Goal: Task Accomplishment & Management: Manage account settings

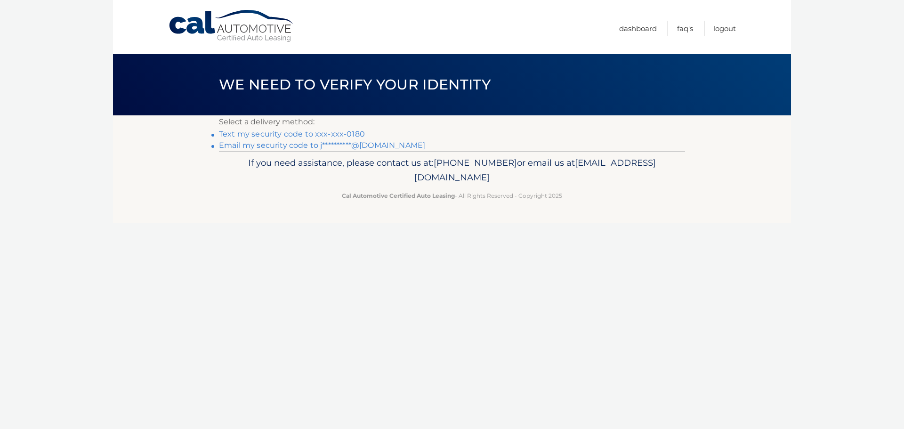
click at [266, 133] on link "Text my security code to xxx-xxx-0180" at bounding box center [292, 133] width 146 height 9
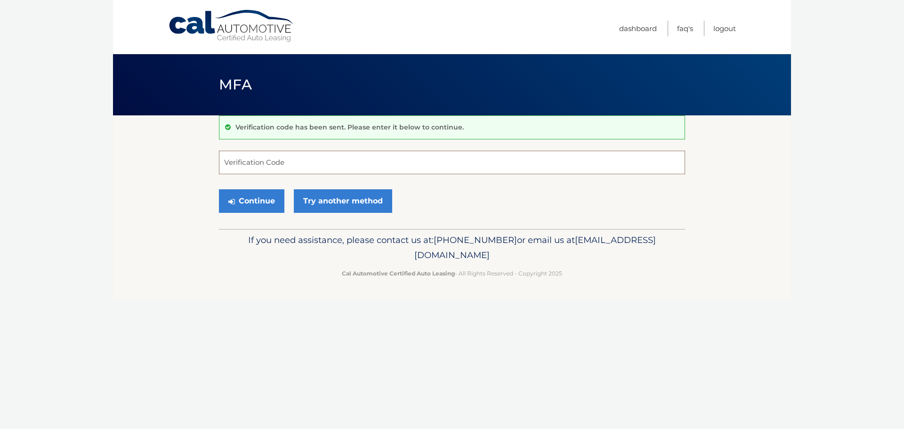
click at [293, 160] on input "Verification Code" at bounding box center [452, 163] width 466 height 24
click at [334, 165] on input "Verification Code" at bounding box center [452, 163] width 466 height 24
type input "379922"
drag, startPoint x: 285, startPoint y: 193, endPoint x: 274, endPoint y: 194, distance: 11.0
click at [284, 193] on div "Continue Try another method" at bounding box center [452, 201] width 466 height 32
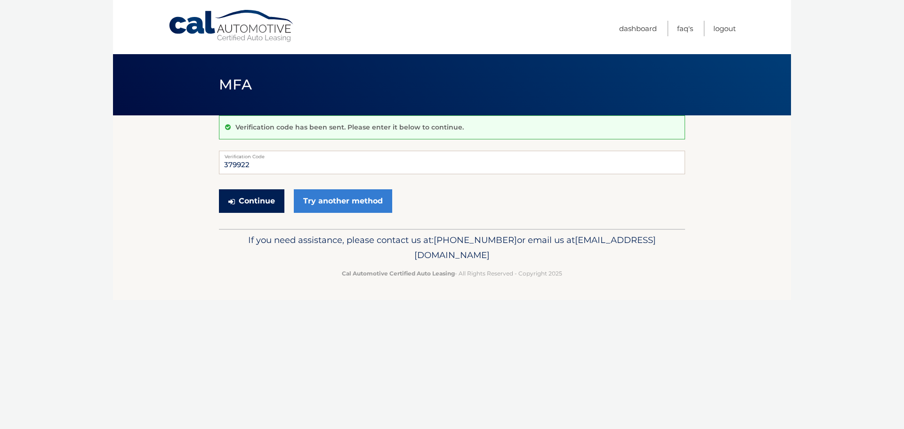
click at [264, 202] on button "Continue" at bounding box center [251, 201] width 65 height 24
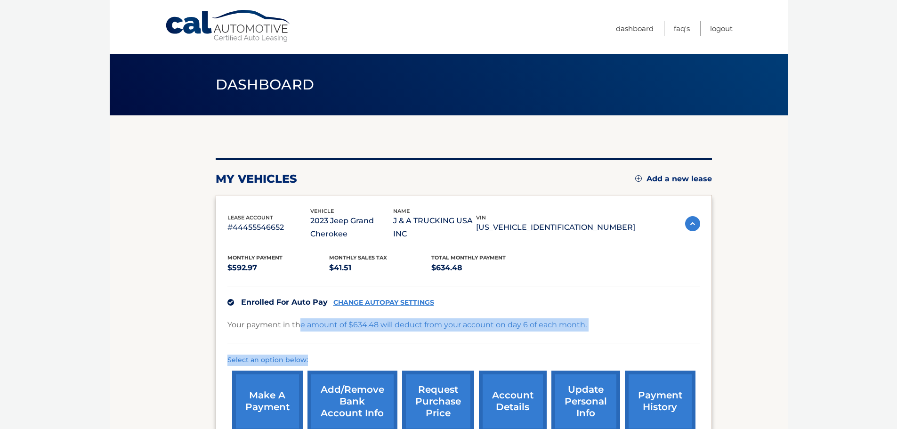
drag, startPoint x: 300, startPoint y: 325, endPoint x: 594, endPoint y: 346, distance: 294.0
click at [594, 346] on div "Monthly Payment $592.97 Monthly sales Tax $41.51 Total Monthly Payment $634.48 …" at bounding box center [463, 339] width 473 height 196
drag, startPoint x: 604, startPoint y: 331, endPoint x: 575, endPoint y: 335, distance: 29.0
click at [604, 330] on div "Your payment in the amount of $634.48 will deduct from your account on day 6 of…" at bounding box center [463, 330] width 473 height 25
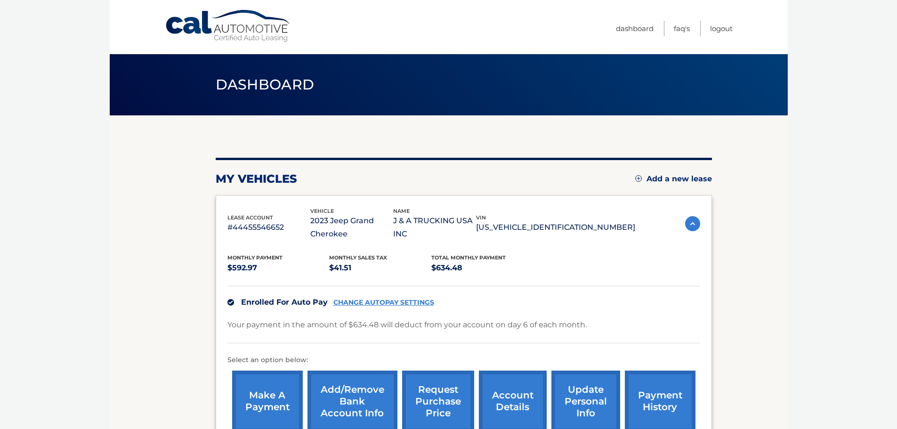
click at [628, 295] on div "Enrolled For Auto Pay CHANGE AUTOPAY SETTINGS" at bounding box center [463, 302] width 473 height 32
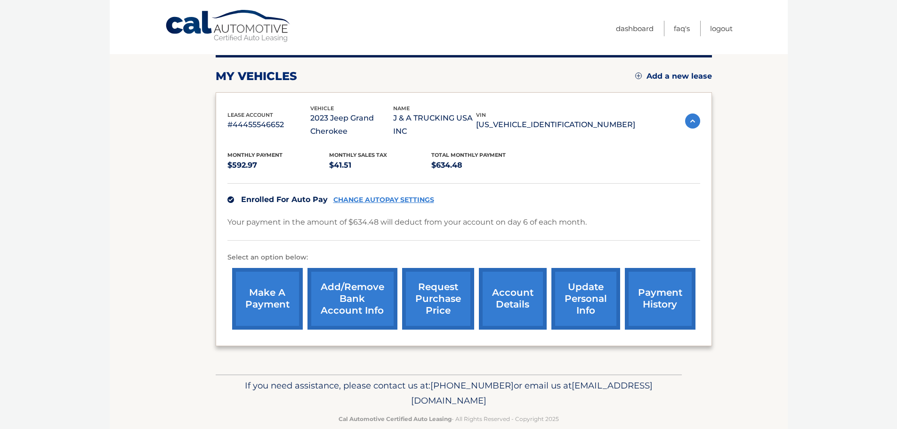
scroll to position [119, 0]
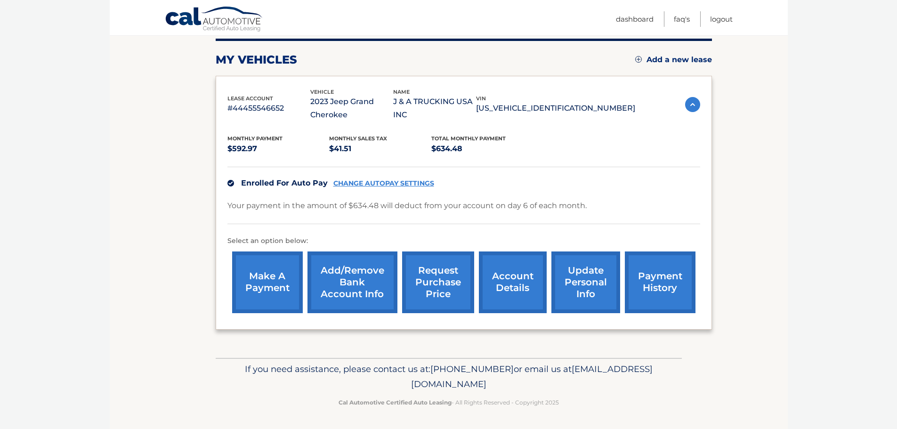
click at [508, 278] on link "account details" at bounding box center [513, 282] width 68 height 62
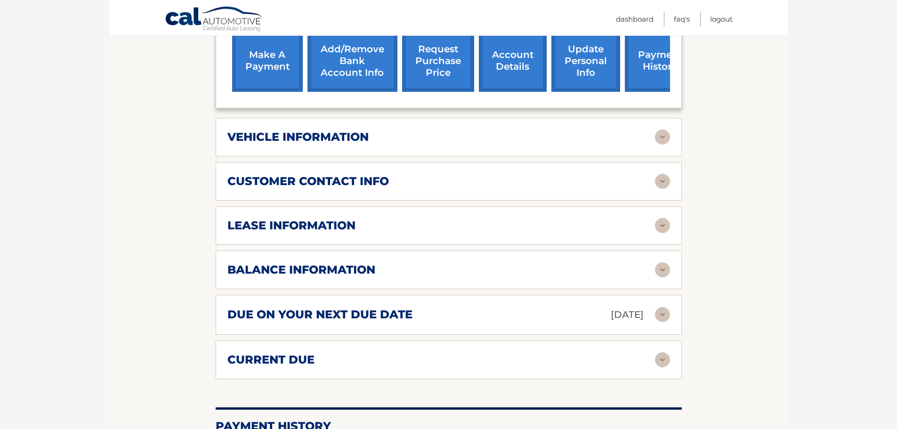
scroll to position [377, 0]
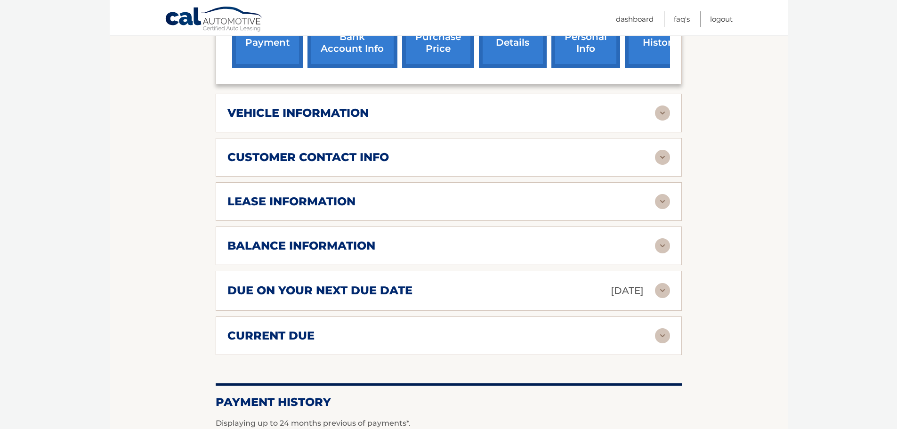
click at [658, 201] on img at bounding box center [662, 201] width 15 height 15
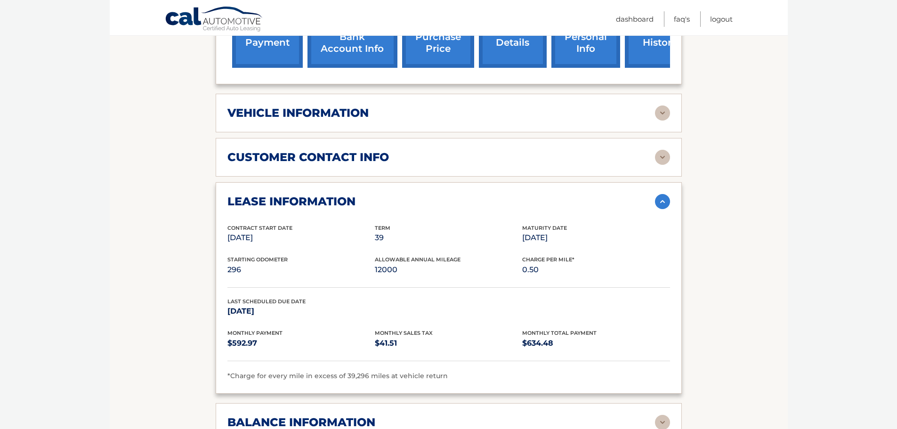
click at [658, 201] on img at bounding box center [662, 201] width 15 height 15
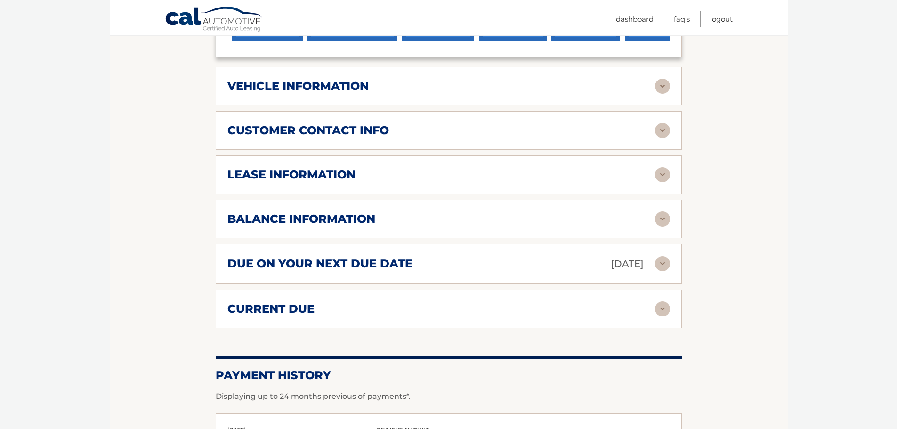
scroll to position [424, 0]
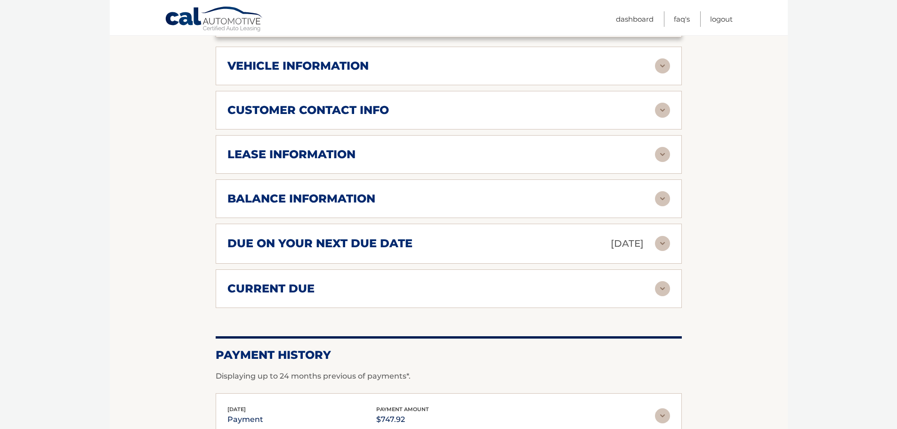
click at [659, 201] on img at bounding box center [662, 198] width 15 height 15
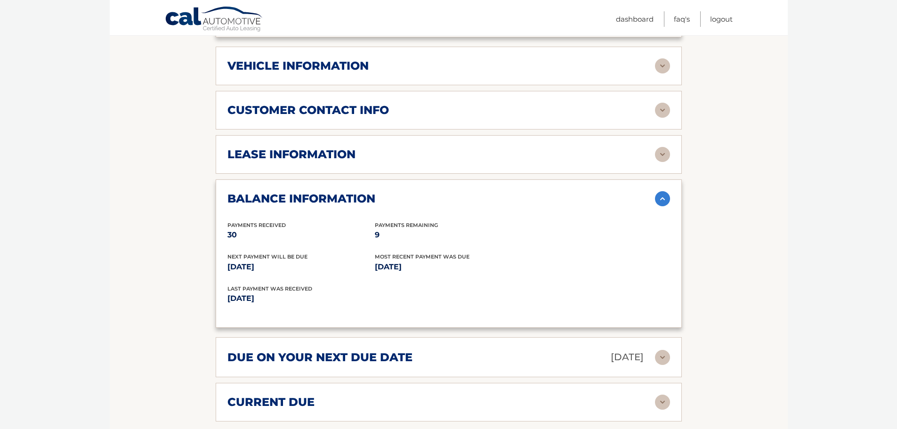
click at [659, 201] on img at bounding box center [662, 198] width 15 height 15
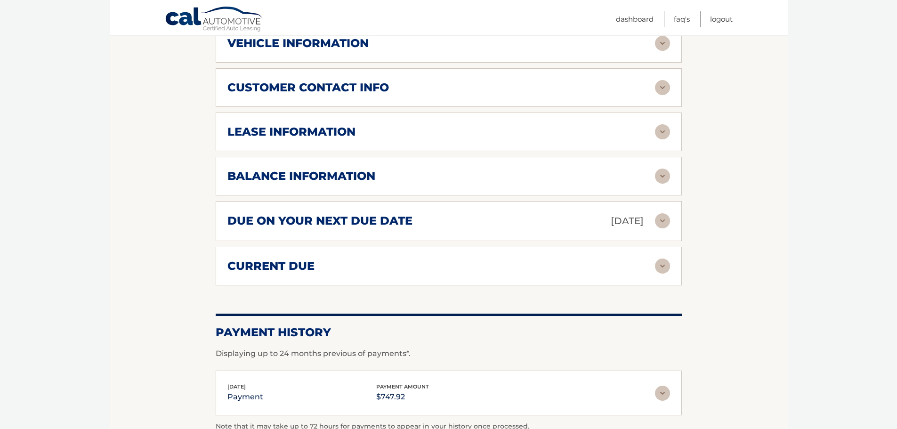
scroll to position [471, 0]
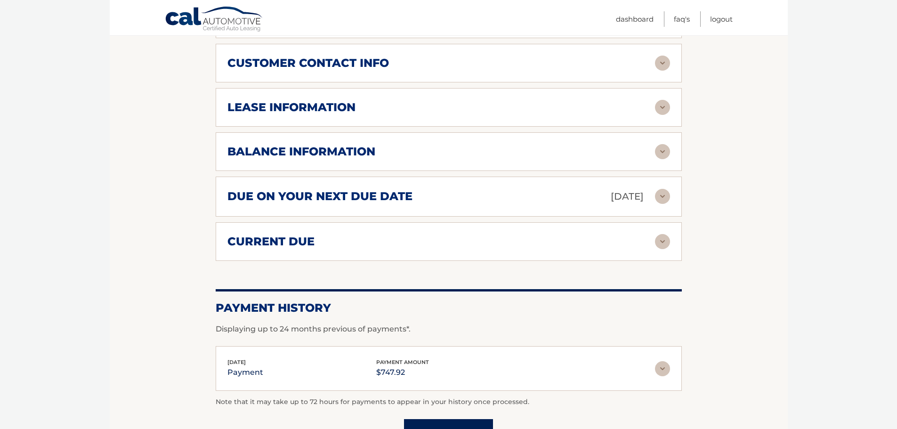
click at [666, 200] on img at bounding box center [662, 196] width 15 height 15
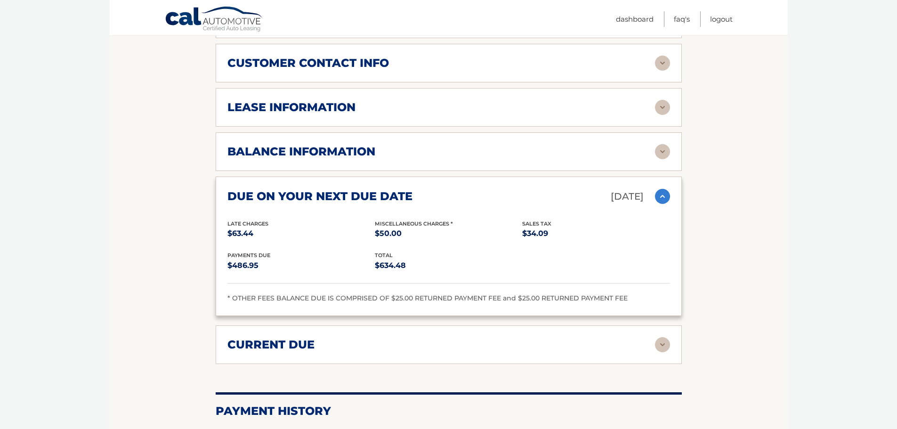
click at [663, 196] on img at bounding box center [662, 196] width 15 height 15
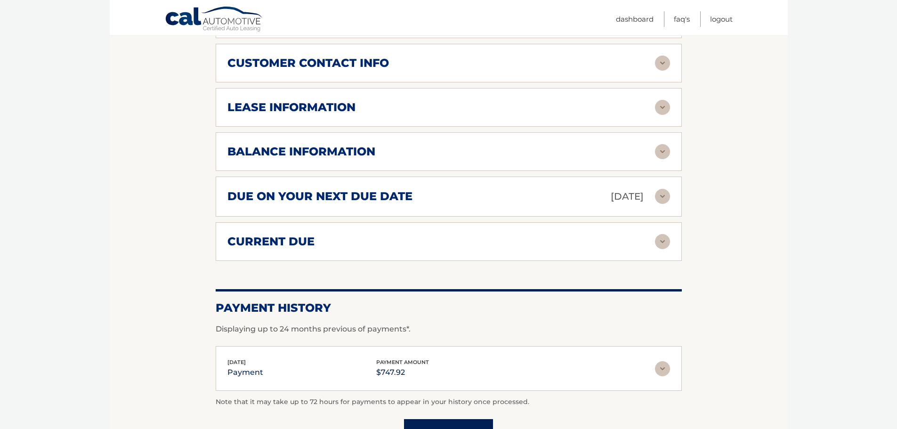
click at [657, 249] on img at bounding box center [662, 241] width 15 height 15
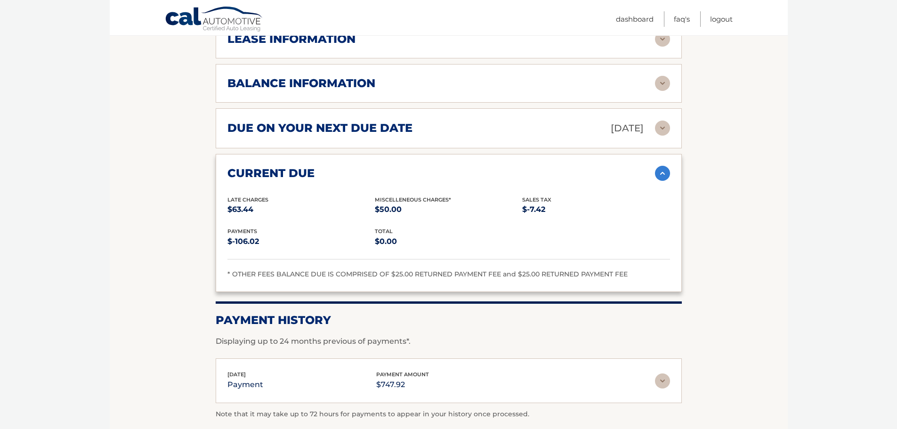
scroll to position [565, 0]
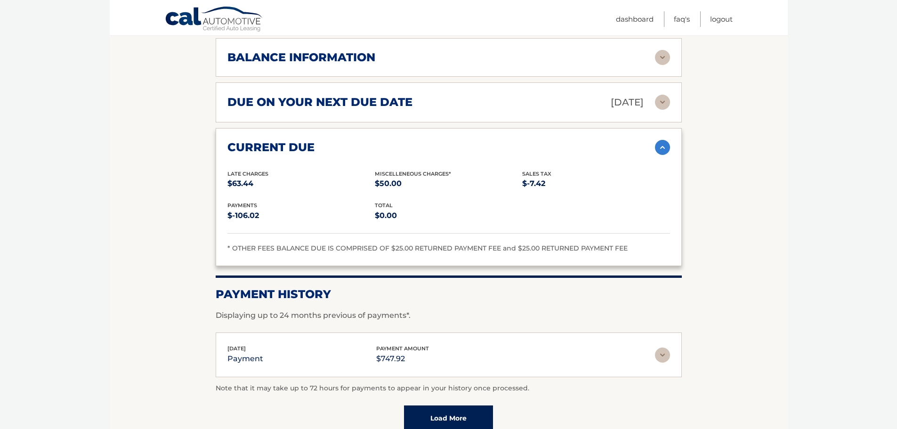
click at [659, 149] on img at bounding box center [662, 147] width 15 height 15
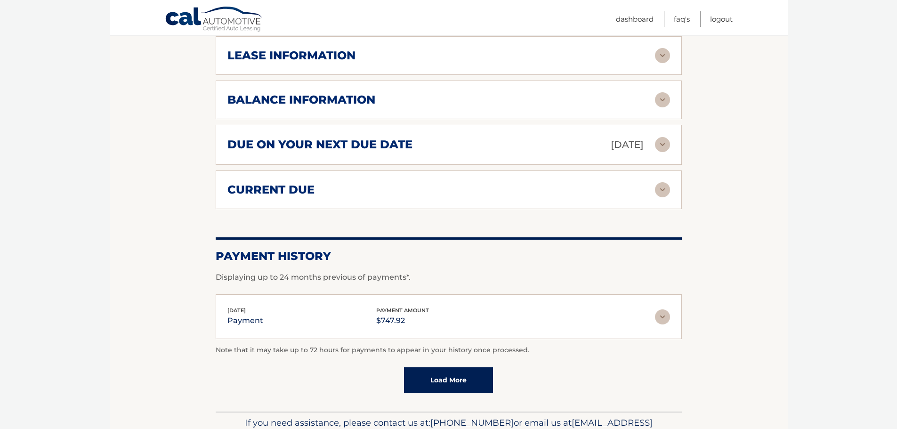
scroll to position [377, 0]
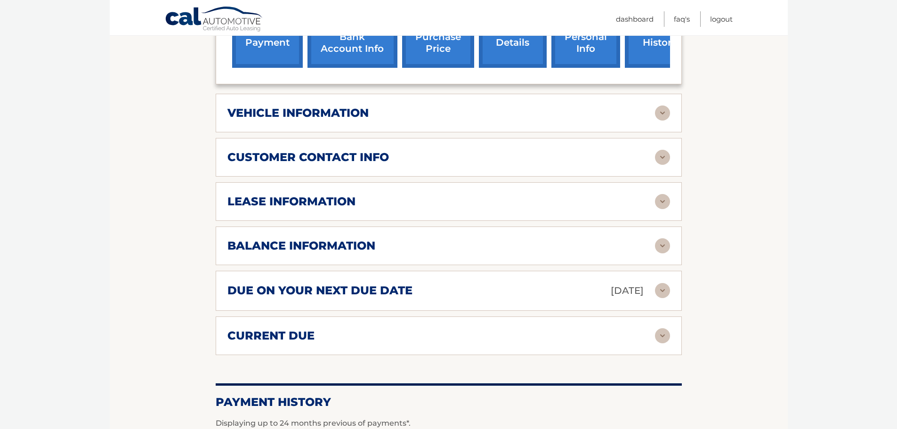
click at [661, 114] on img at bounding box center [662, 112] width 15 height 15
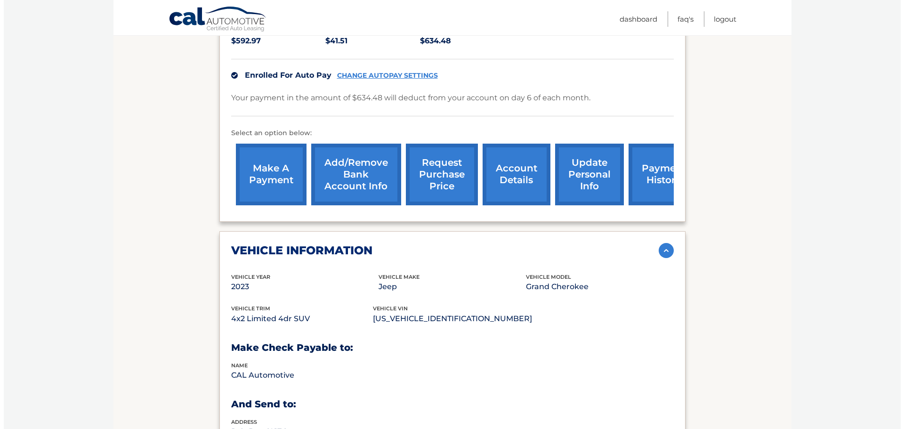
scroll to position [235, 0]
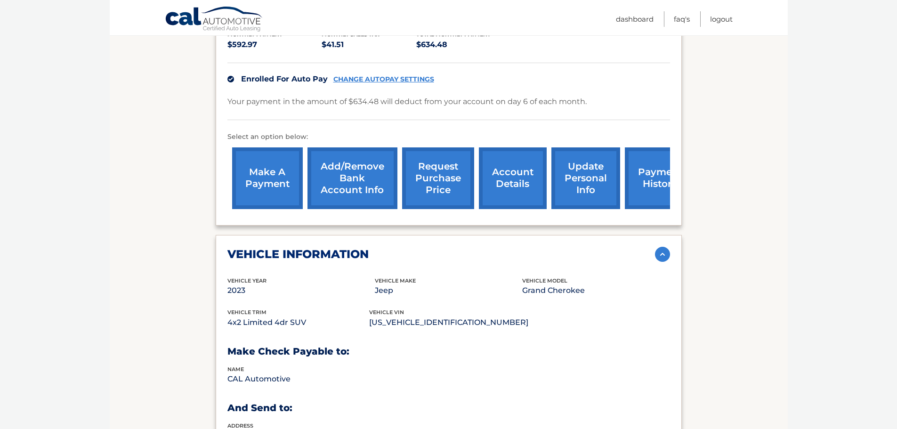
click at [664, 247] on img at bounding box center [662, 254] width 15 height 15
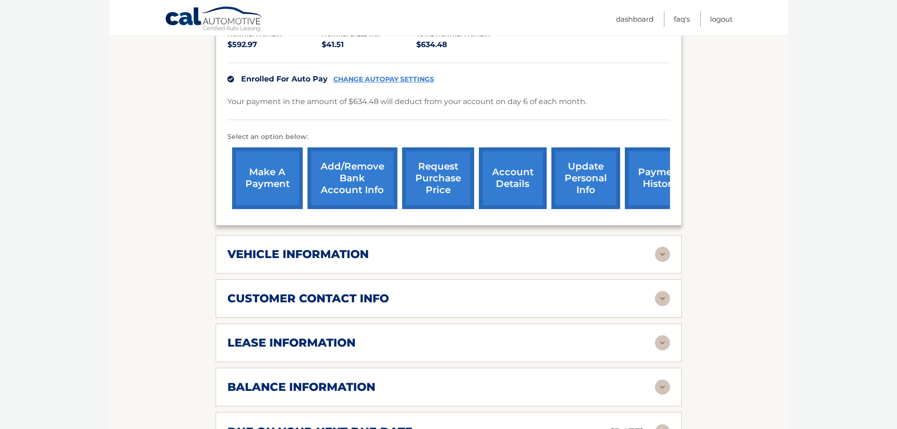
click at [518, 188] on link "account details" at bounding box center [513, 178] width 68 height 62
click at [440, 167] on link "request purchase price" at bounding box center [438, 178] width 72 height 62
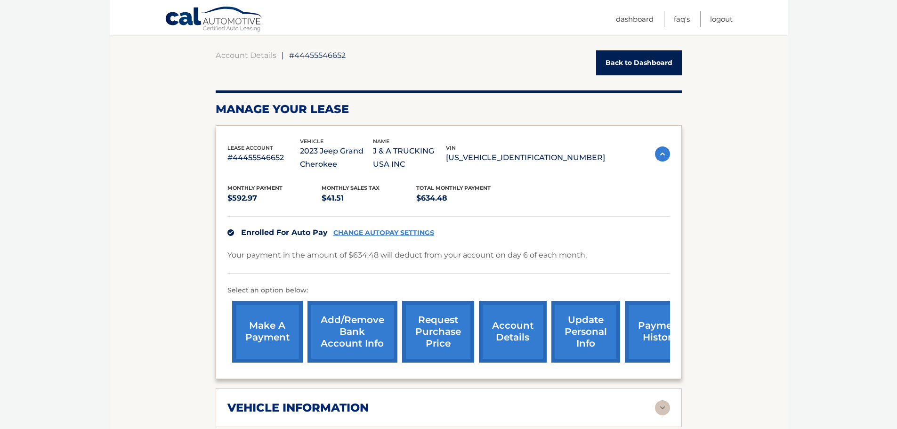
scroll to position [94, 0]
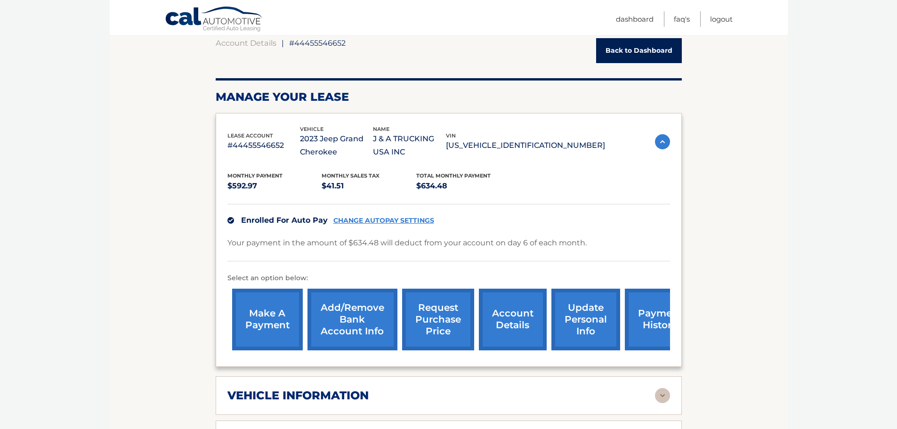
click at [430, 315] on link "request purchase price" at bounding box center [438, 320] width 72 height 62
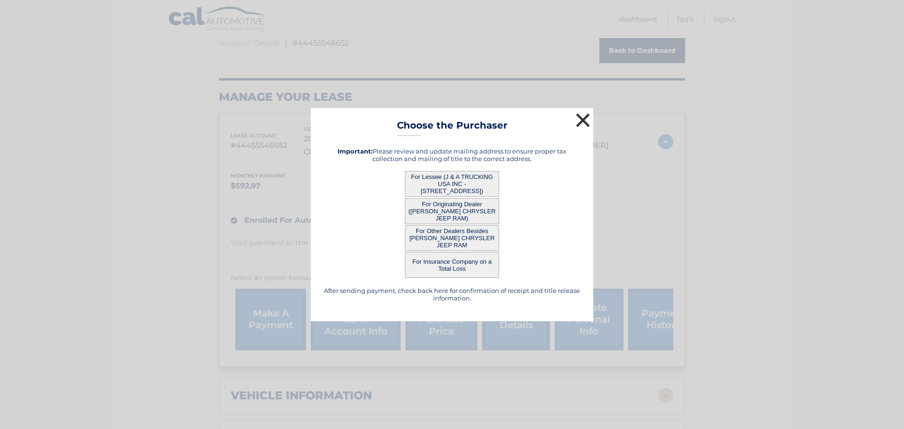
click at [576, 117] on button "×" at bounding box center [582, 120] width 19 height 19
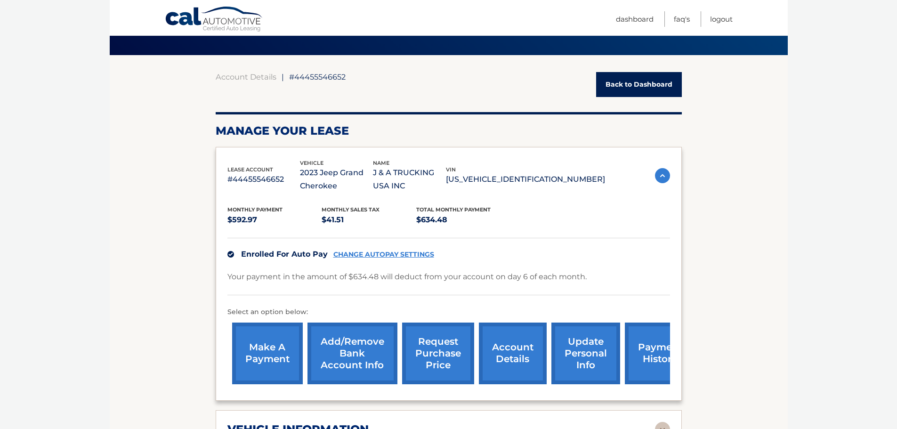
scroll to position [0, 0]
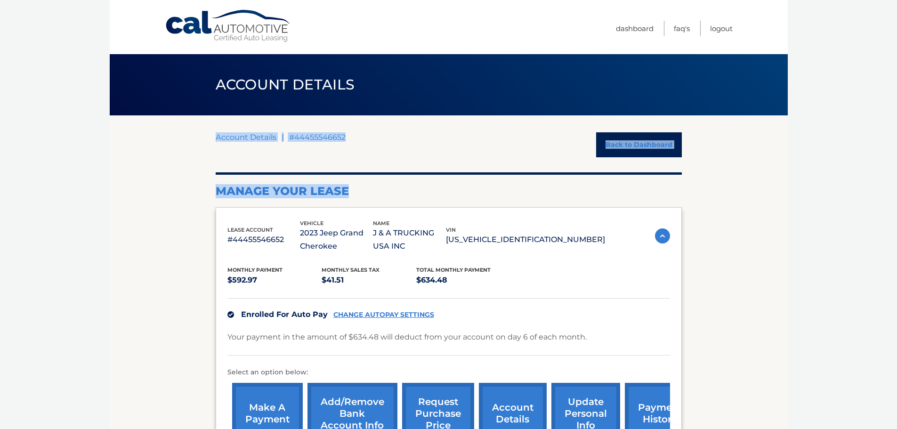
drag, startPoint x: 315, startPoint y: 190, endPoint x: 169, endPoint y: 193, distance: 146.0
click at [418, 180] on div "Manage Your Lease" at bounding box center [449, 185] width 466 height 26
click at [615, 140] on link "Back to Dashboard" at bounding box center [639, 144] width 86 height 25
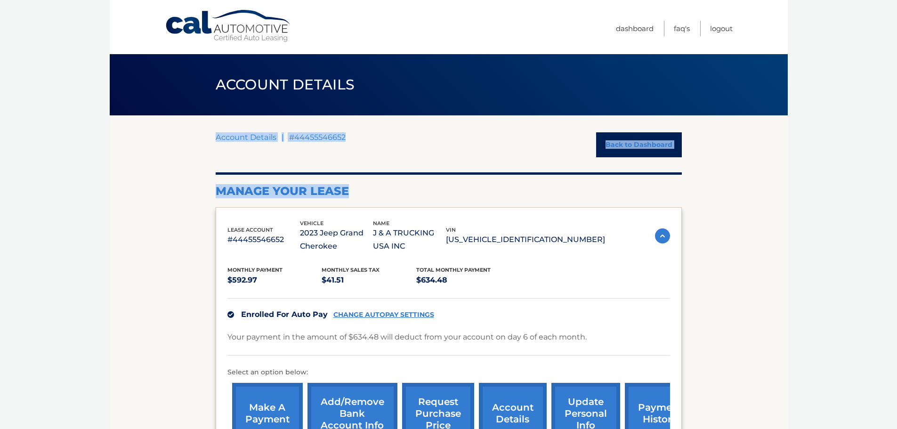
click at [617, 155] on link "Back to Dashboard" at bounding box center [639, 144] width 86 height 25
